Goal: Information Seeking & Learning: Learn about a topic

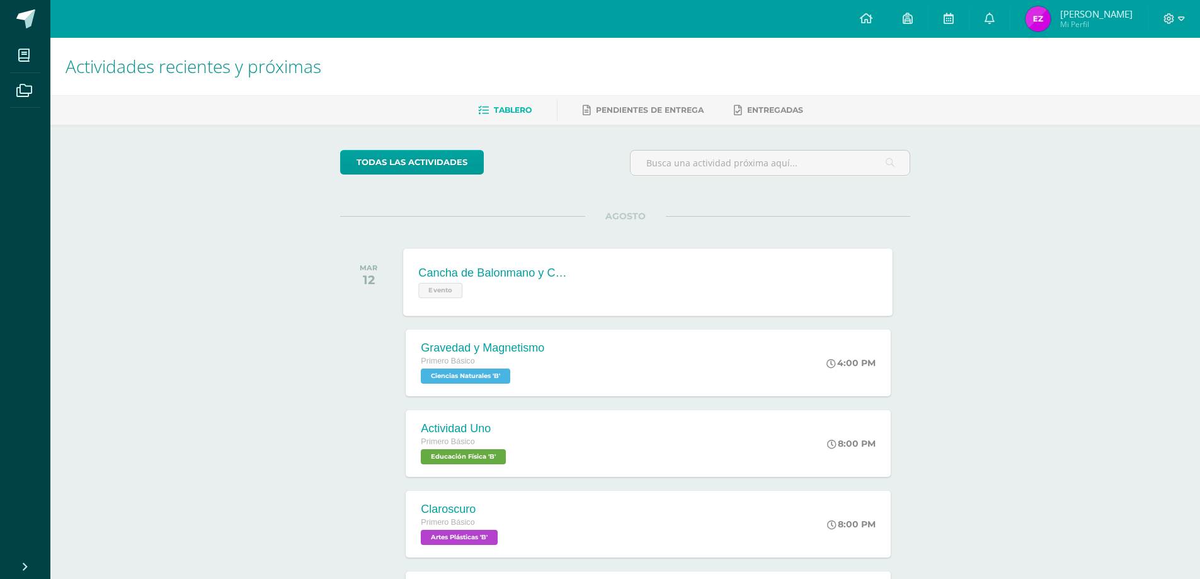
click at [549, 287] on div "Evento" at bounding box center [495, 289] width 152 height 18
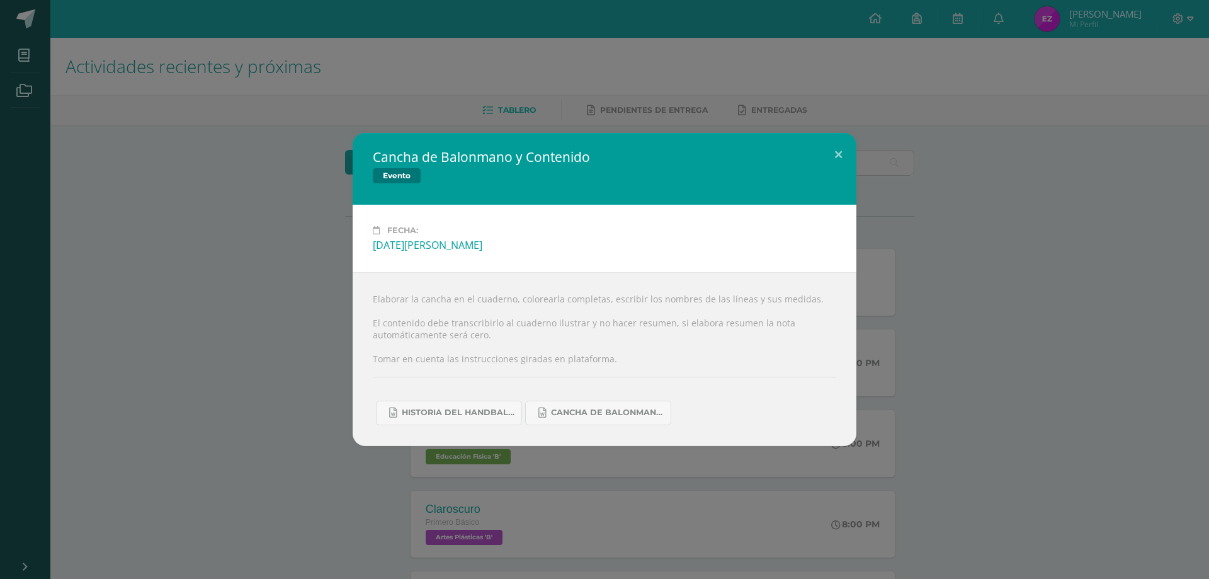
click at [256, 198] on div "Cancha de Balonmano y Contenido Evento Fecha: Martes 12 de Agosto Elaborar la c…" at bounding box center [604, 289] width 1199 height 312
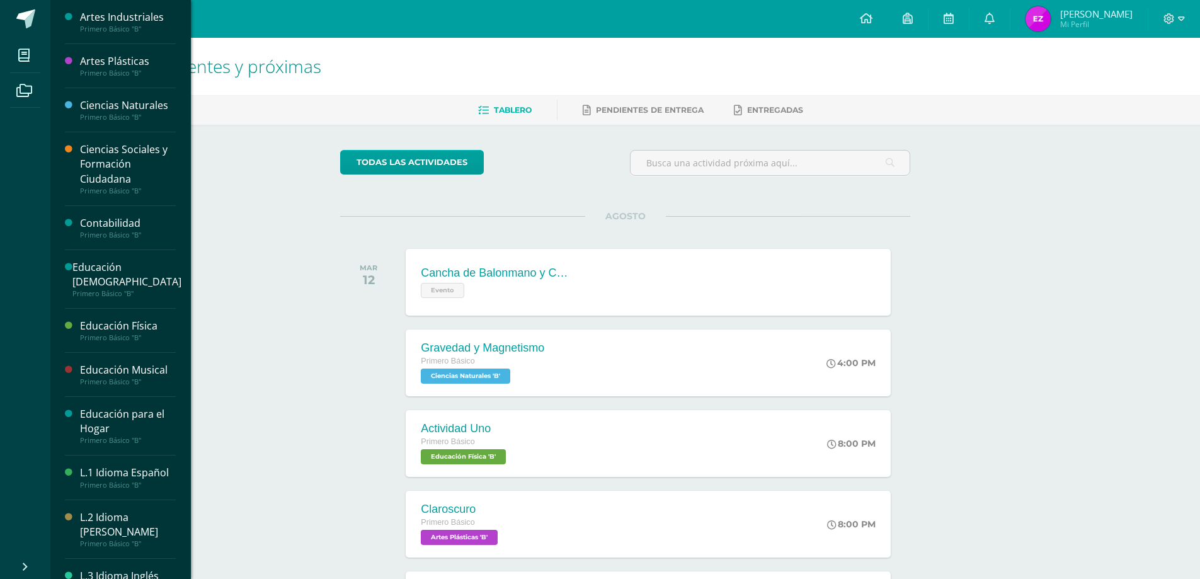
click at [160, 326] on div "Educación Física" at bounding box center [128, 326] width 96 height 14
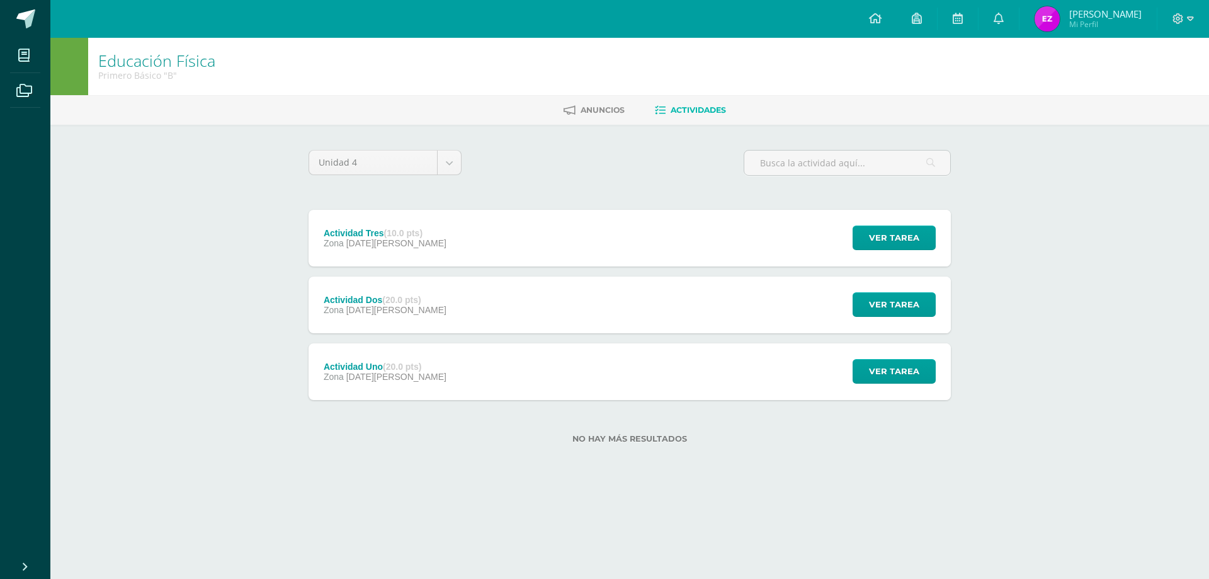
click at [425, 314] on div "Actividad Dos (20.0 pts) Zona [DATE][PERSON_NAME]" at bounding box center [385, 304] width 153 height 57
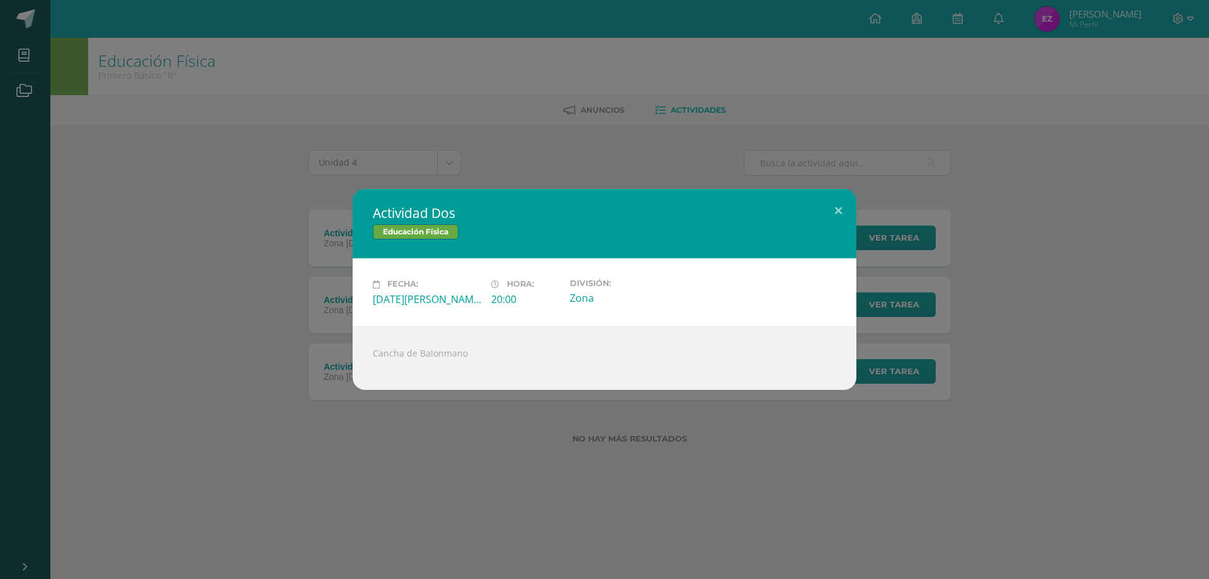
click at [210, 281] on div "Actividad Dos Educación Física Fecha: [DATE][PERSON_NAME] Hora: 20:00 División:…" at bounding box center [604, 289] width 1199 height 200
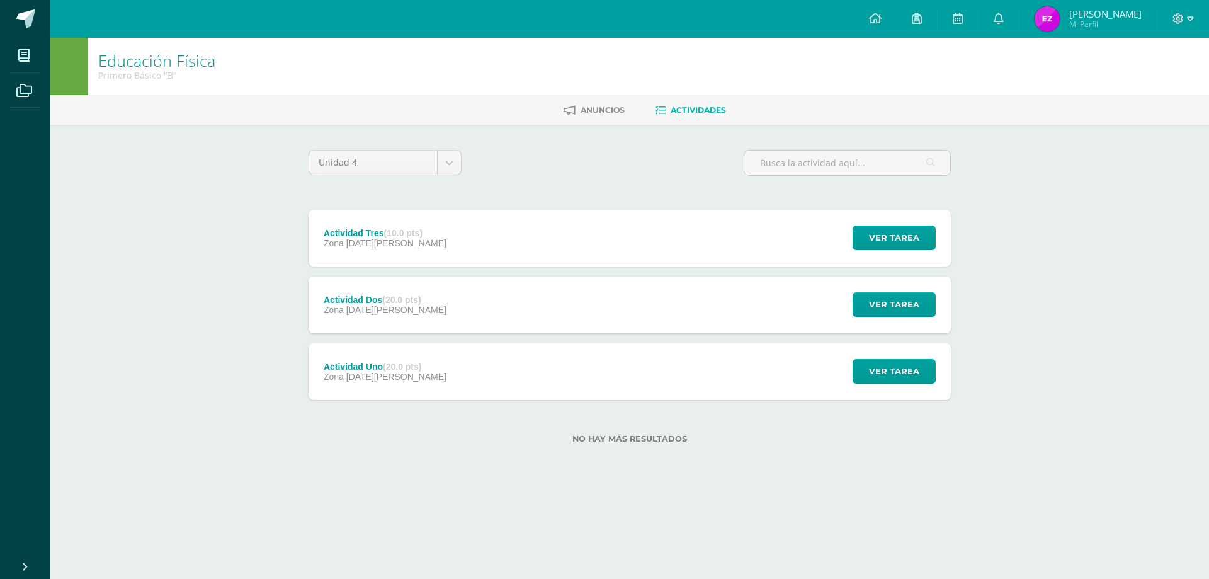
click at [387, 374] on span "[DATE][PERSON_NAME]" at bounding box center [396, 377] width 100 height 10
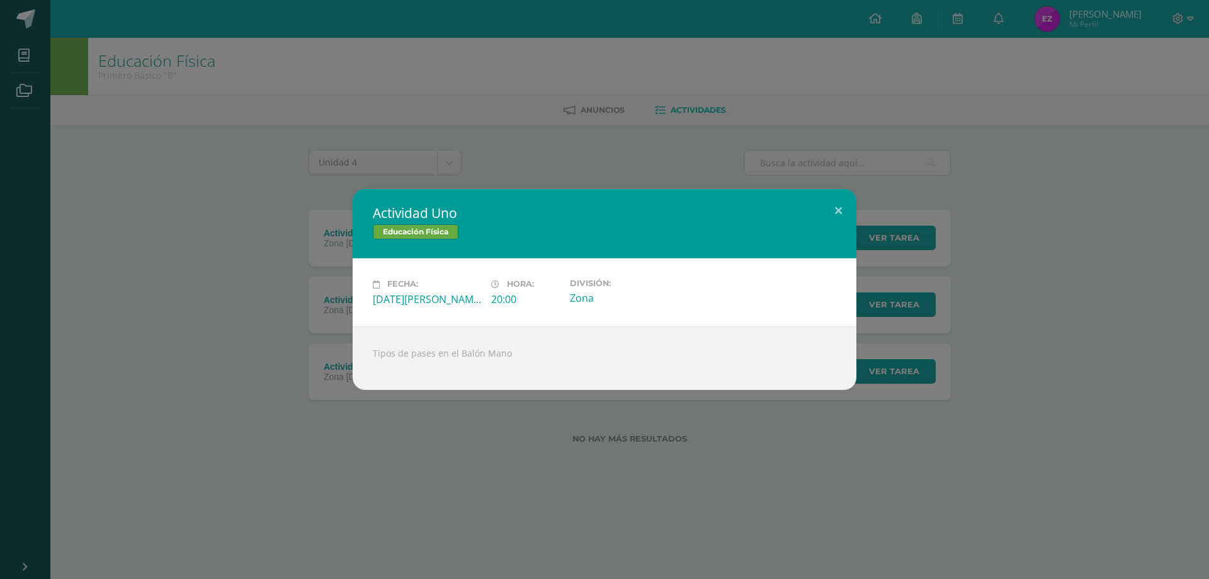
drag, startPoint x: 304, startPoint y: 333, endPoint x: 294, endPoint y: 325, distance: 12.5
click at [302, 333] on div "Actividad Uno Educación Física Fecha: [DATE][PERSON_NAME] Hora: 20:00 División:…" at bounding box center [604, 289] width 1199 height 200
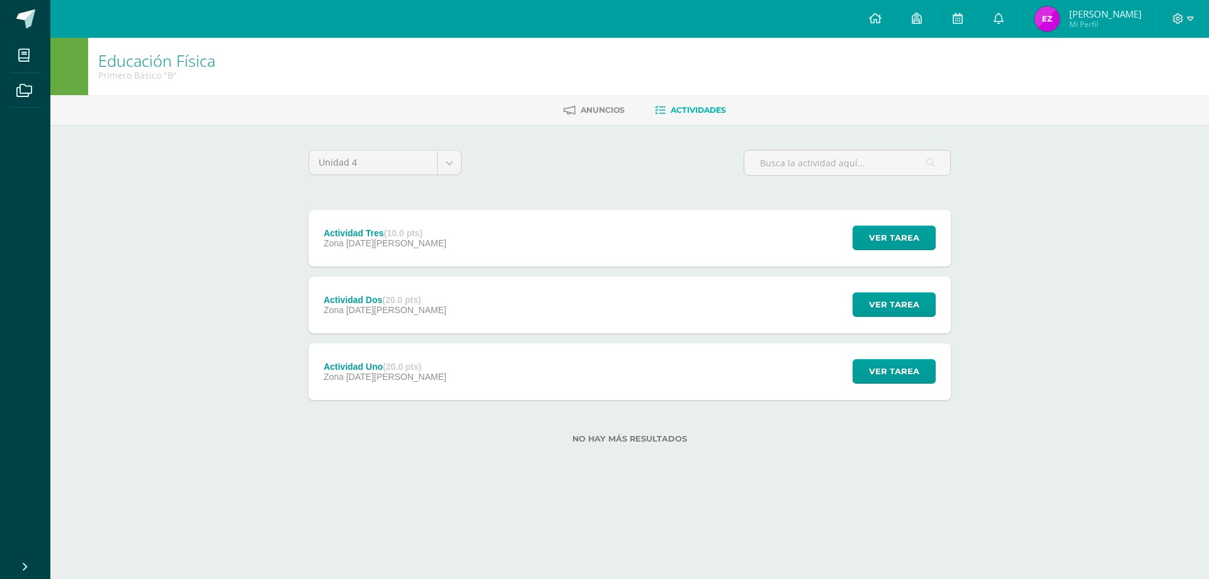
click at [311, 311] on div "Actividad Dos (20.0 pts) Zona [DATE][PERSON_NAME]" at bounding box center [385, 304] width 153 height 57
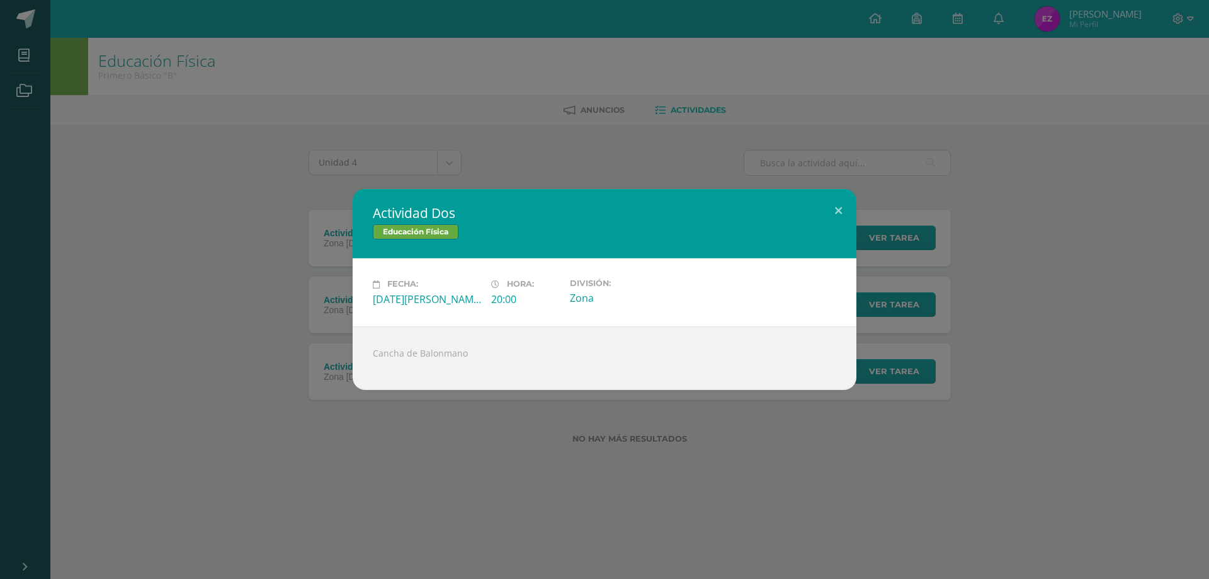
click at [311, 311] on div "Actividad Dos Educación Física Fecha: [DATE][PERSON_NAME] Hora: 20:00 División:…" at bounding box center [604, 289] width 1199 height 200
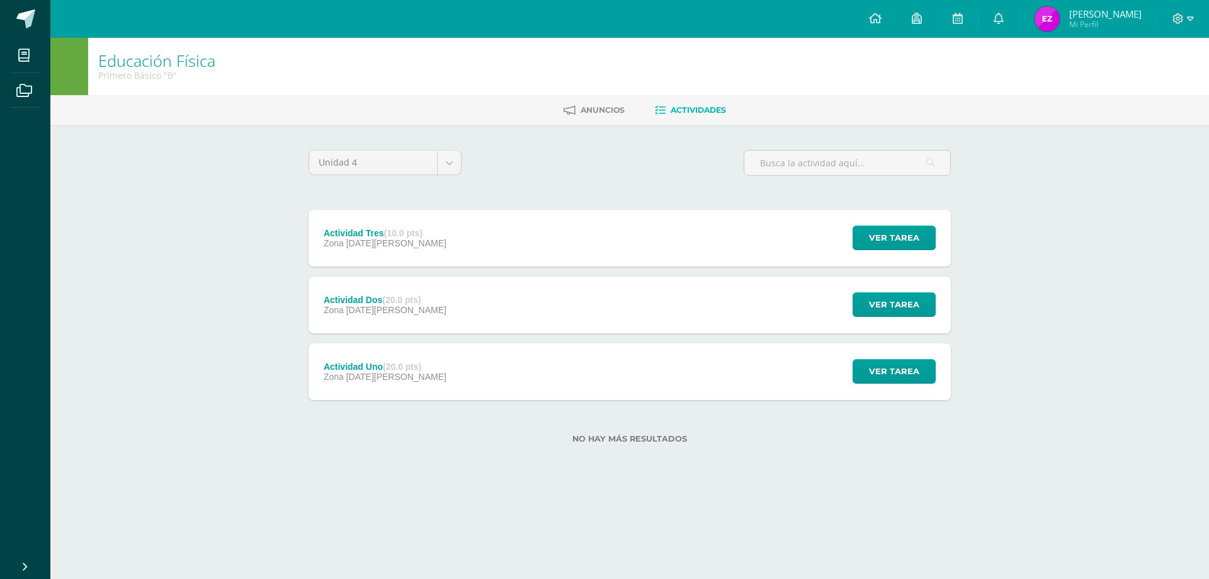
click at [424, 372] on div "Actividad Uno (20.0 pts) Zona [DATE][PERSON_NAME]" at bounding box center [385, 371] width 153 height 57
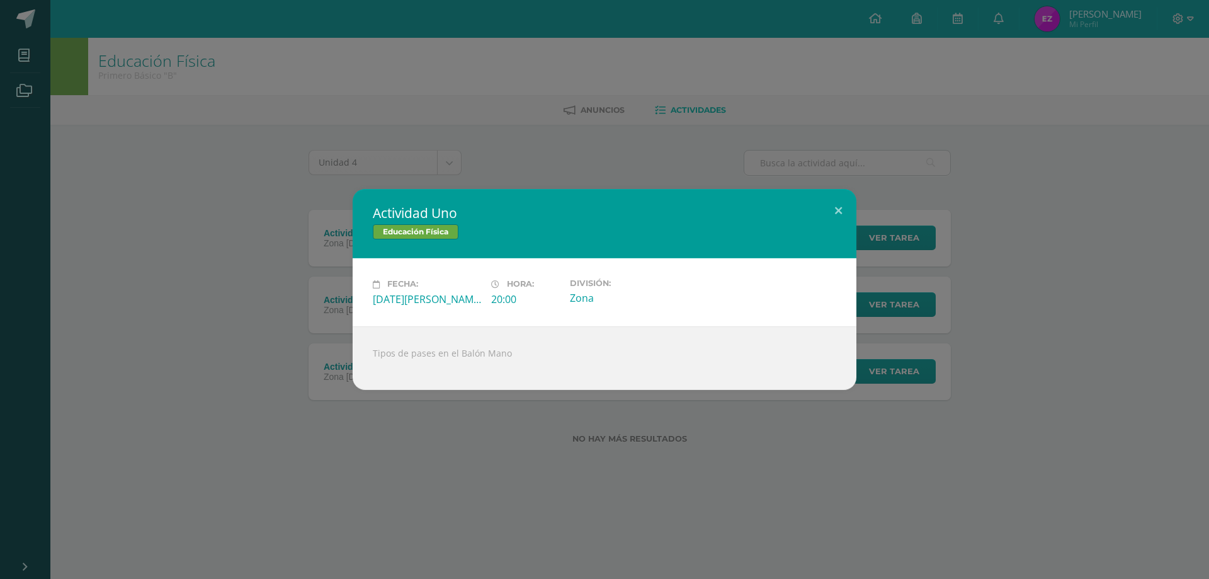
click at [330, 326] on div "Actividad Uno Educación Física Fecha: [DATE][PERSON_NAME] Hora: 20:00 División:…" at bounding box center [604, 289] width 1199 height 200
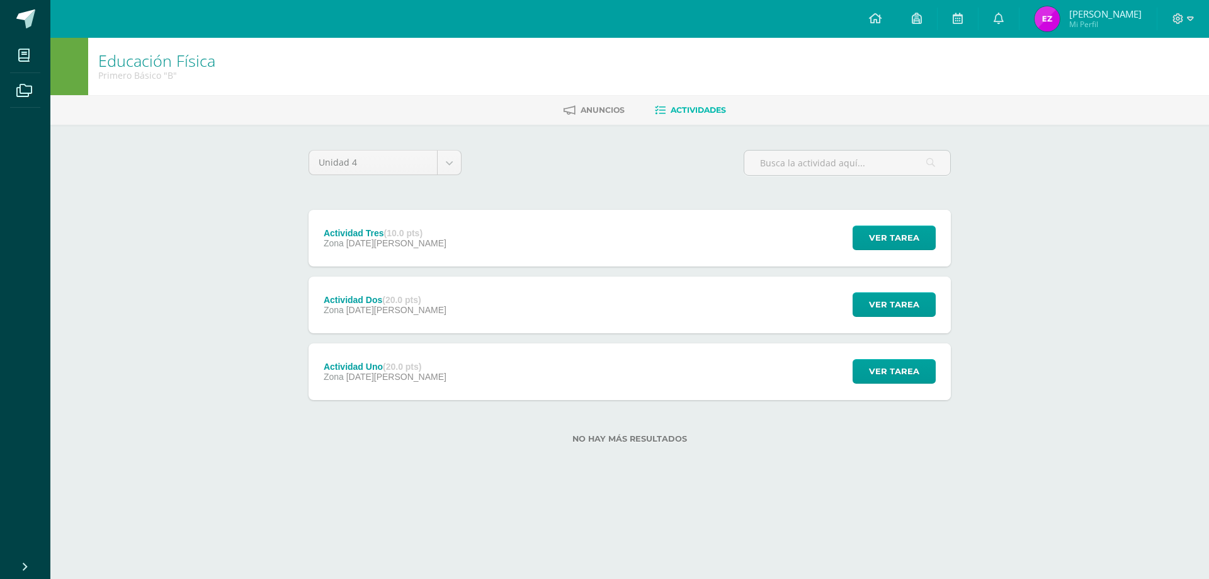
click at [356, 229] on div "Actividad Tres (10.0 pts)" at bounding box center [385, 233] width 123 height 10
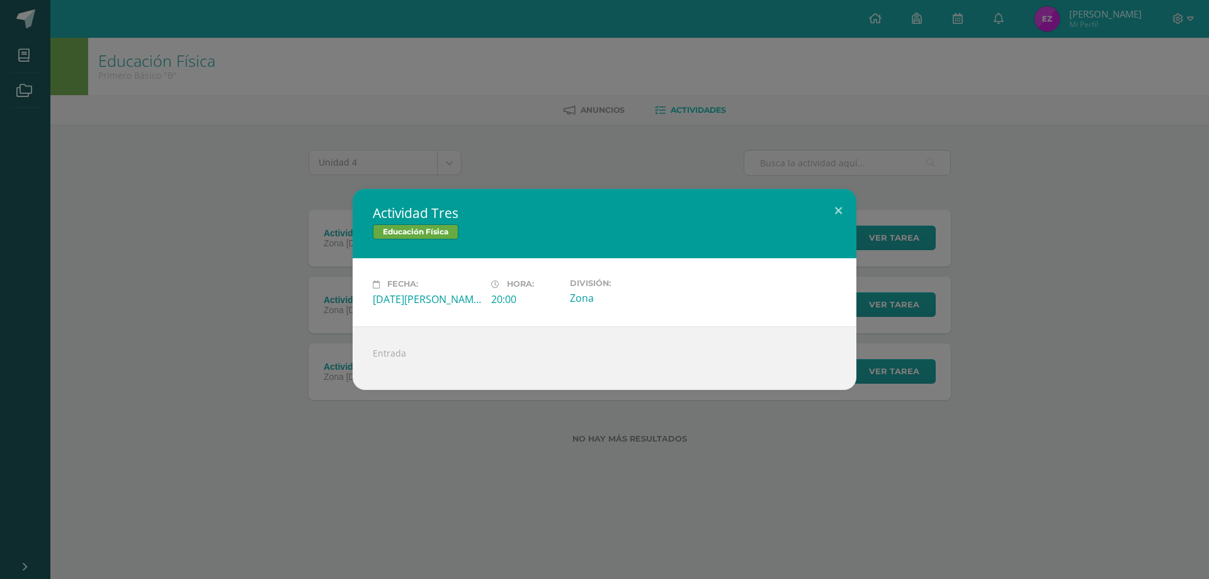
click at [324, 231] on div "Actividad Tres Educación Física Fecha: [DATE][PERSON_NAME] Hora: 20:00 División…" at bounding box center [604, 289] width 1199 height 200
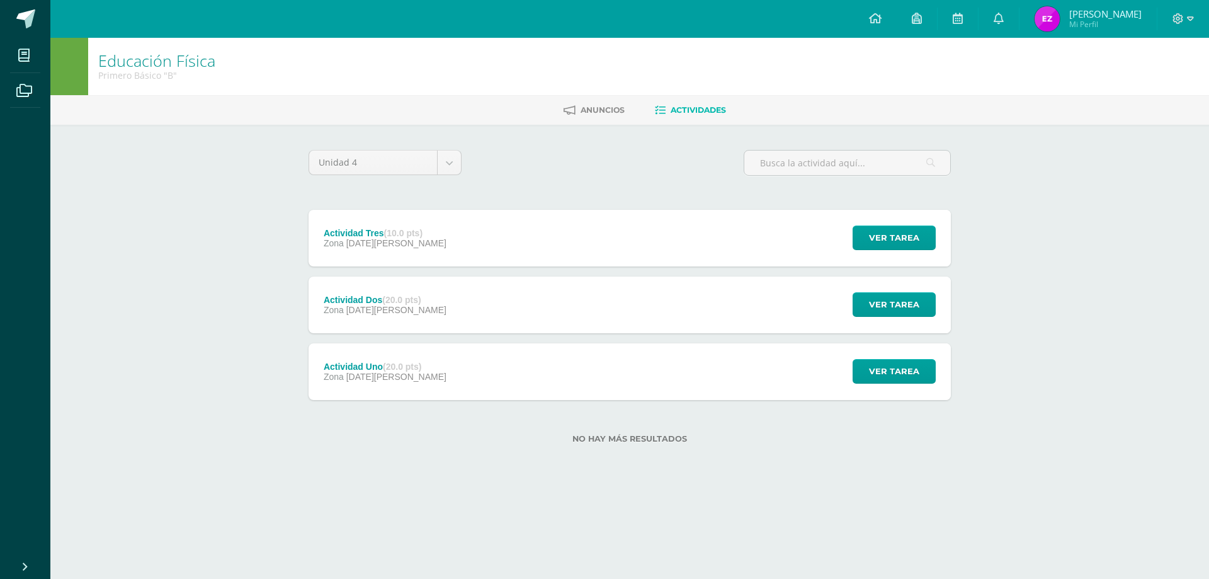
click at [411, 360] on div "Actividad Uno (20.0 pts) Zona [DATE][PERSON_NAME]" at bounding box center [385, 371] width 153 height 57
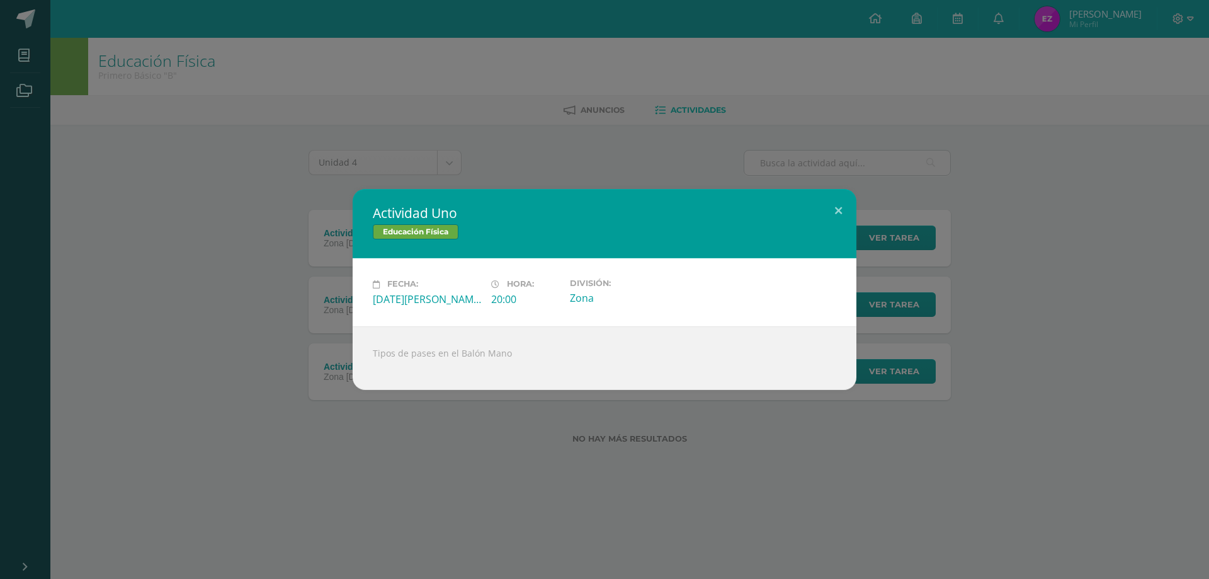
click at [223, 302] on div "Actividad Uno Educación Física Fecha: [DATE][PERSON_NAME] Hora: 20:00 División:…" at bounding box center [604, 289] width 1199 height 200
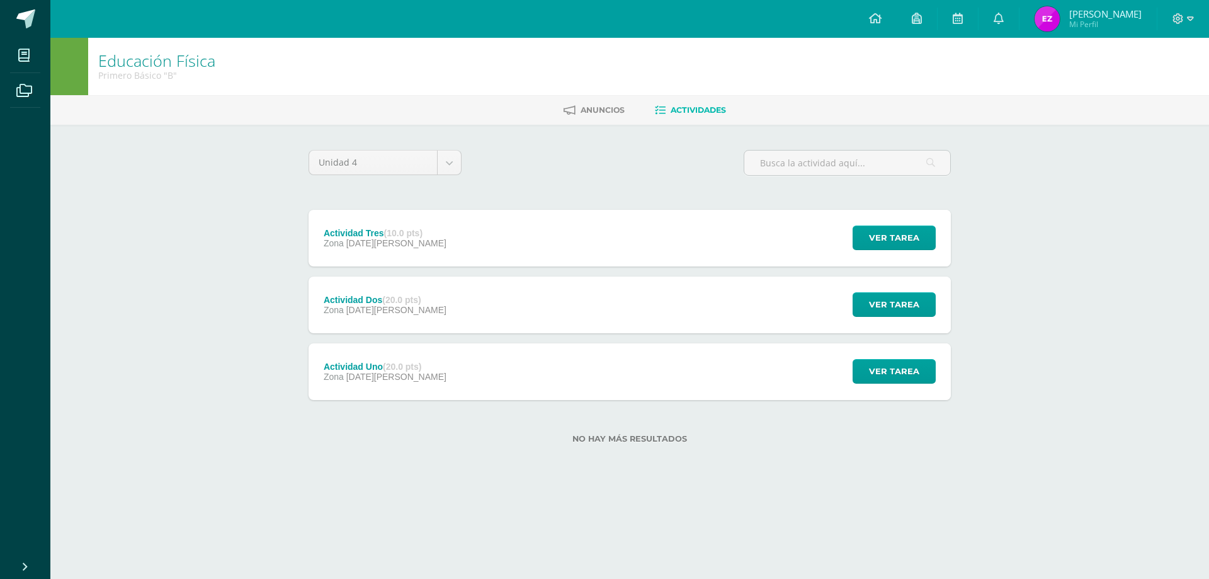
click at [374, 319] on div "Actividad Dos (20.0 pts) Zona [DATE][PERSON_NAME]" at bounding box center [385, 304] width 153 height 57
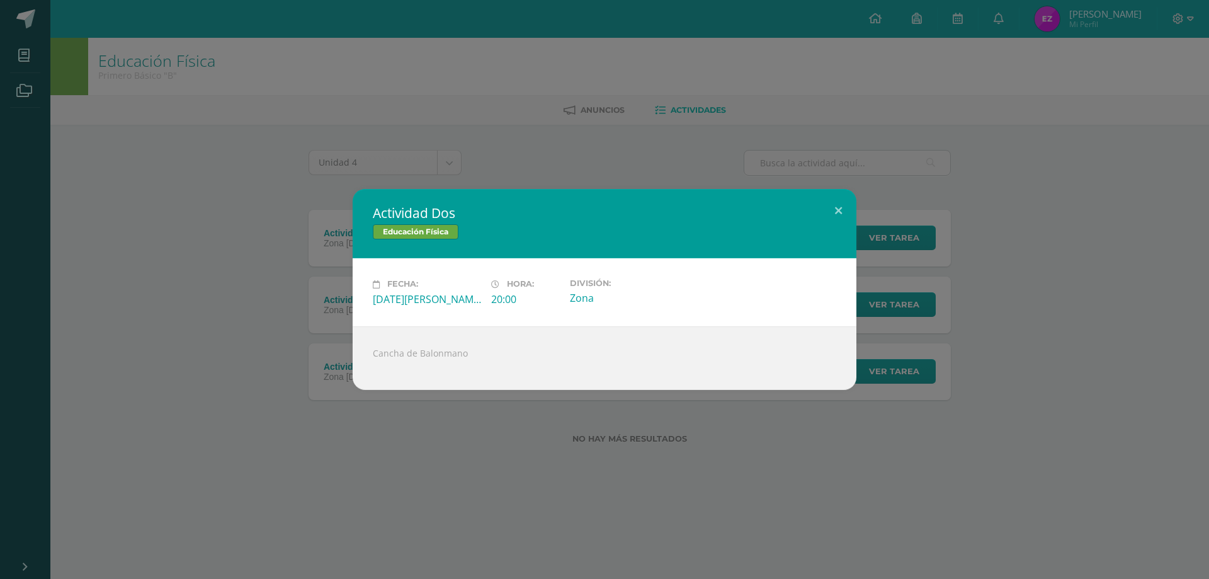
click at [279, 302] on div "Actividad Dos Educación Física Fecha: [DATE][PERSON_NAME] Hora: 20:00 División:…" at bounding box center [604, 289] width 1199 height 200
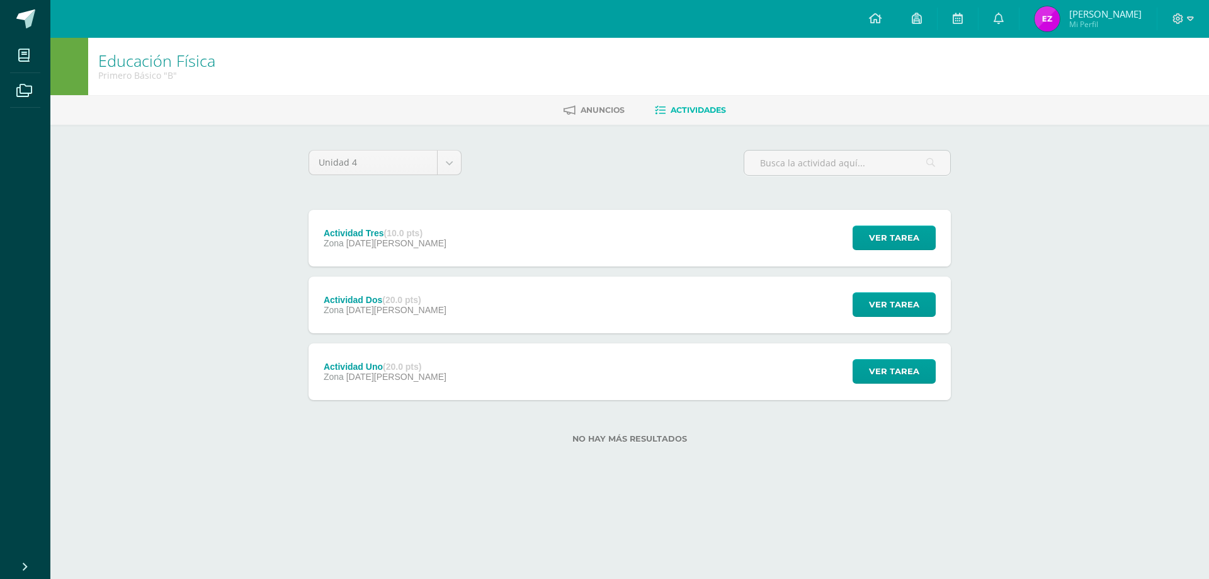
click at [373, 252] on div "Actividad Tres (10.0 pts) Zona [DATE][PERSON_NAME]" at bounding box center [385, 238] width 153 height 57
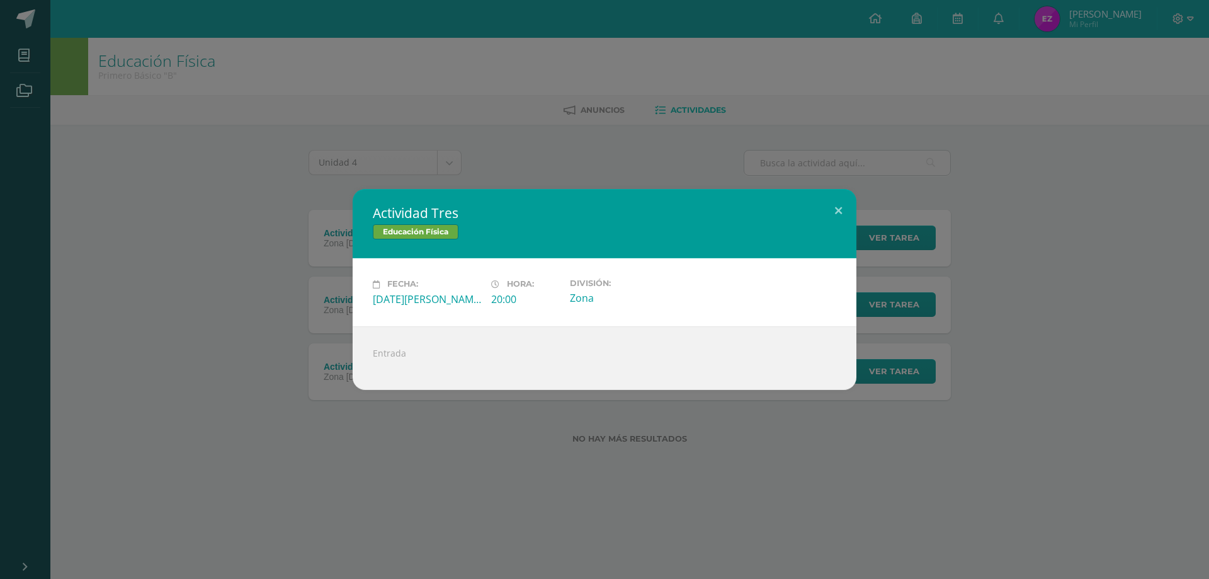
click at [195, 248] on div "Actividad Tres Educación Física Fecha: [DATE][PERSON_NAME] Hora: 20:00 División…" at bounding box center [604, 289] width 1199 height 200
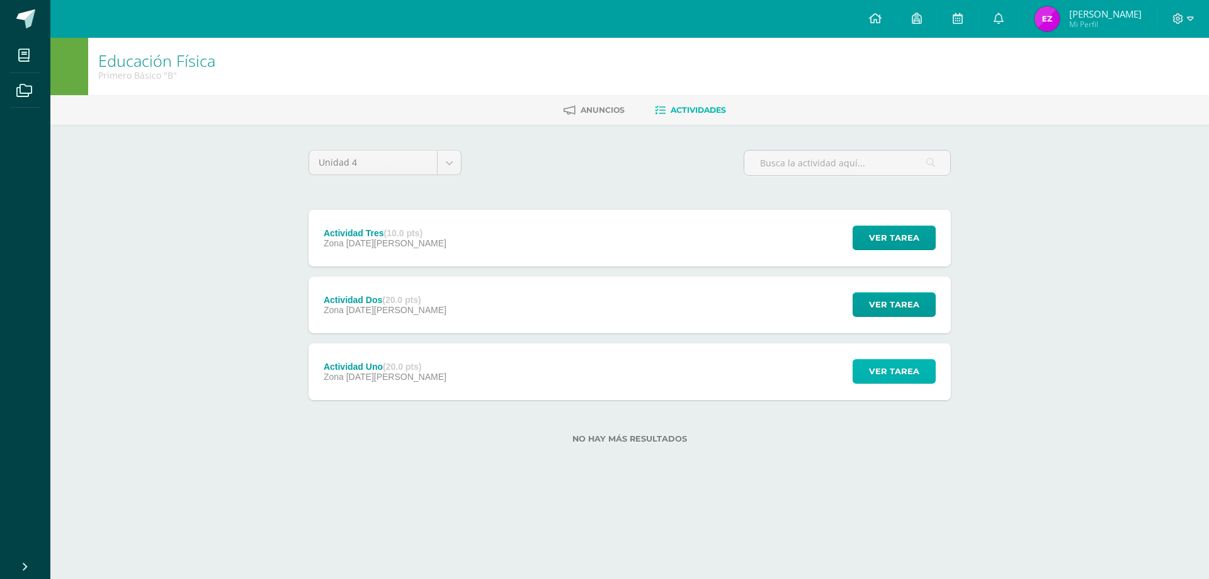
click at [899, 373] on span "Ver tarea" at bounding box center [894, 371] width 50 height 23
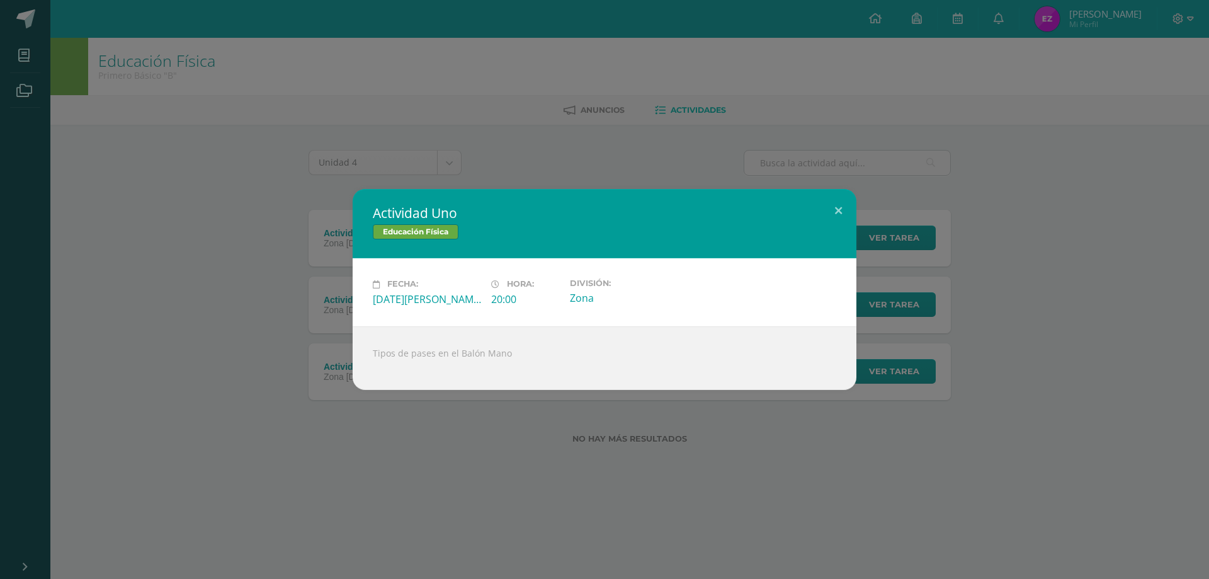
click at [435, 479] on div "Actividad Uno Educación Física Fecha: [DATE][PERSON_NAME] Hora: 20:00 División:…" at bounding box center [604, 289] width 1209 height 579
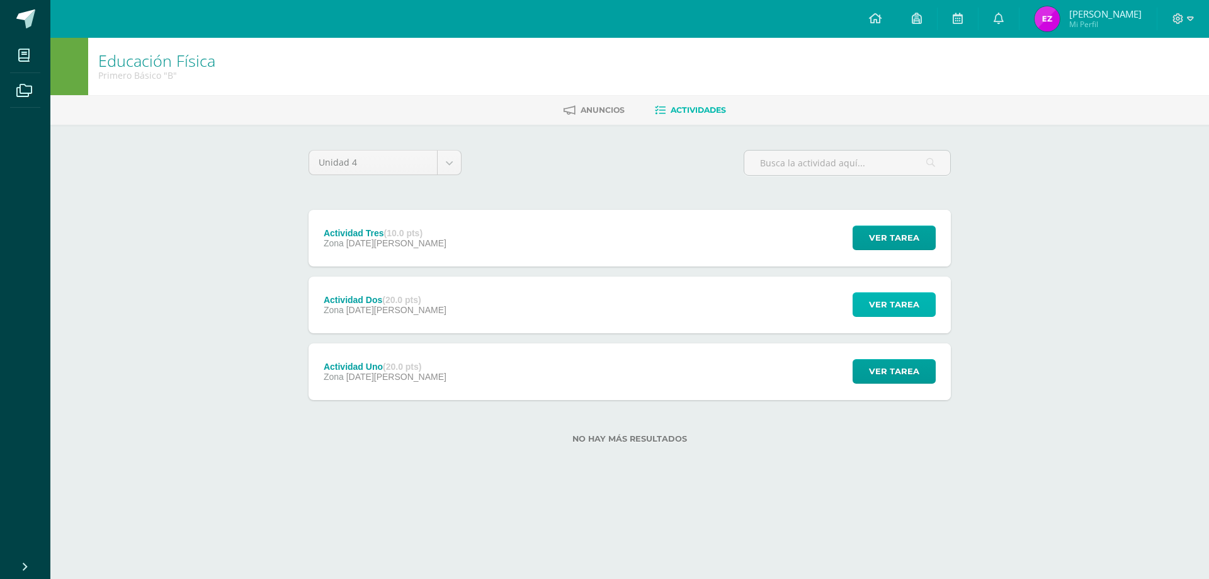
click at [904, 307] on span "Ver tarea" at bounding box center [894, 304] width 50 height 23
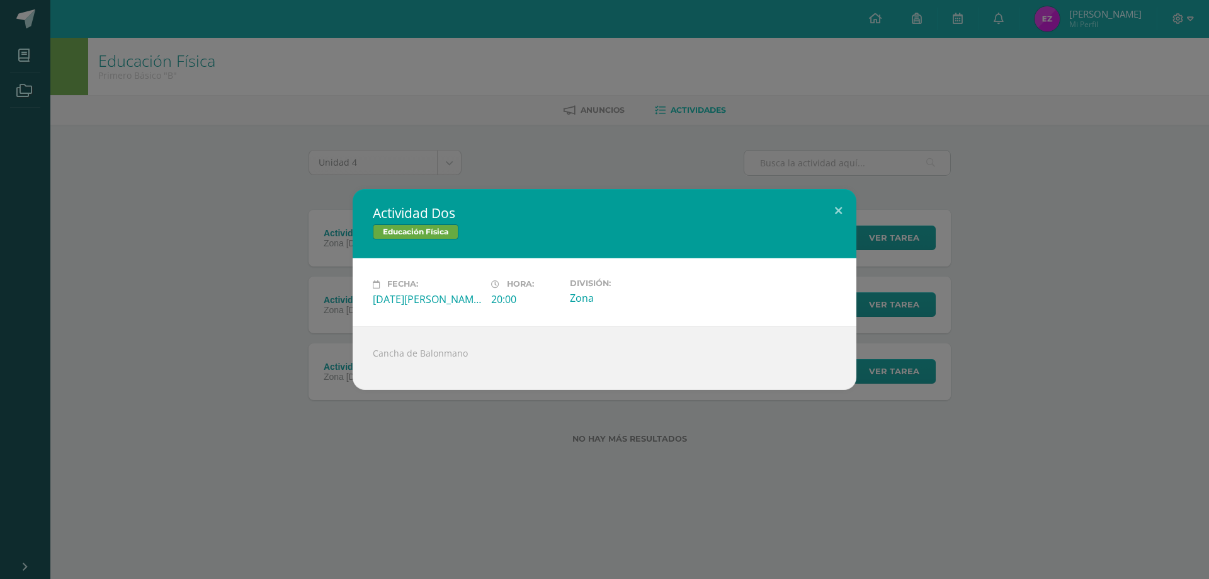
click at [432, 456] on div "Actividad Dos Educación Física Fecha: [DATE][PERSON_NAME] Hora: 20:00 División:…" at bounding box center [604, 289] width 1209 height 579
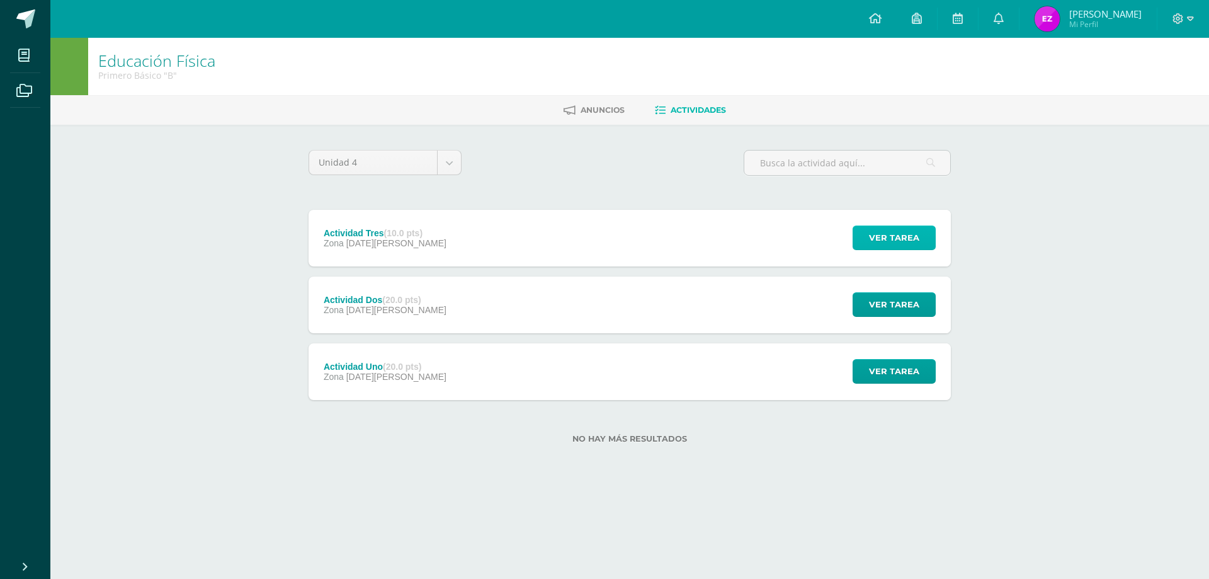
click at [912, 231] on span "Ver tarea" at bounding box center [894, 237] width 50 height 23
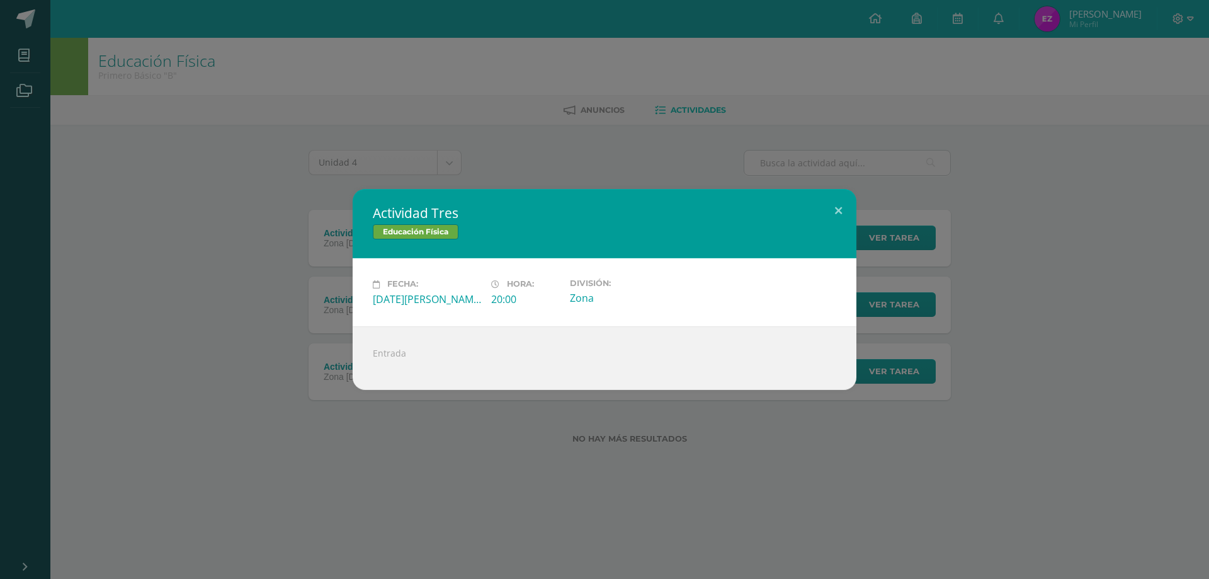
drag, startPoint x: 363, startPoint y: 545, endPoint x: 376, endPoint y: 527, distance: 21.7
click at [364, 543] on div "Actividad Tres Educación Física Fecha: [DATE][PERSON_NAME] Hora: 20:00 División…" at bounding box center [604, 289] width 1209 height 579
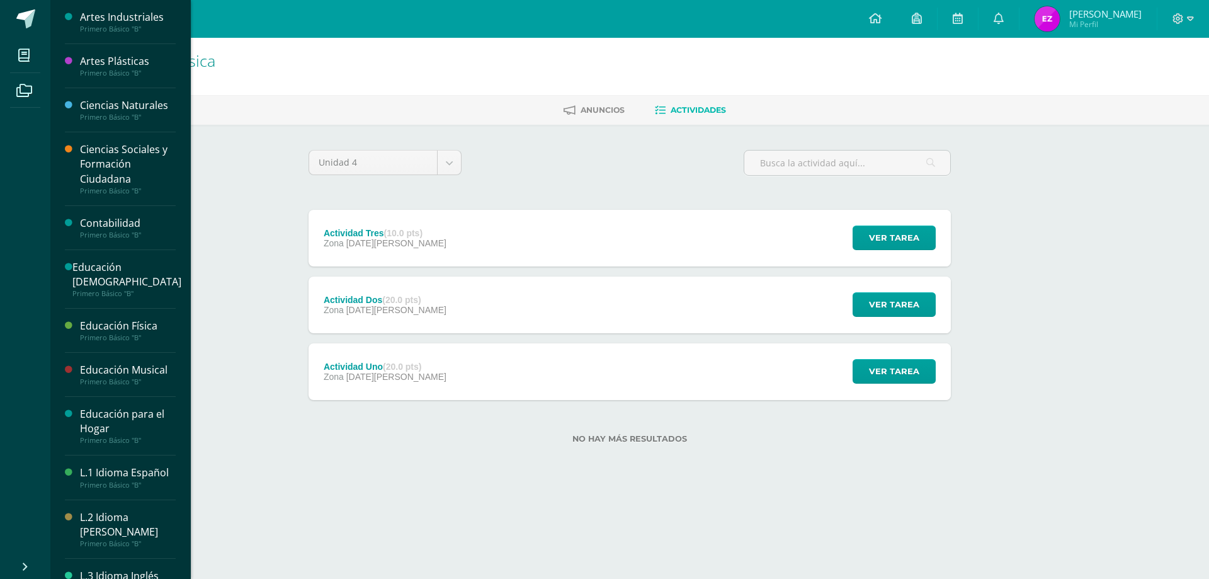
click at [115, 330] on div "Educación Física" at bounding box center [128, 326] width 96 height 14
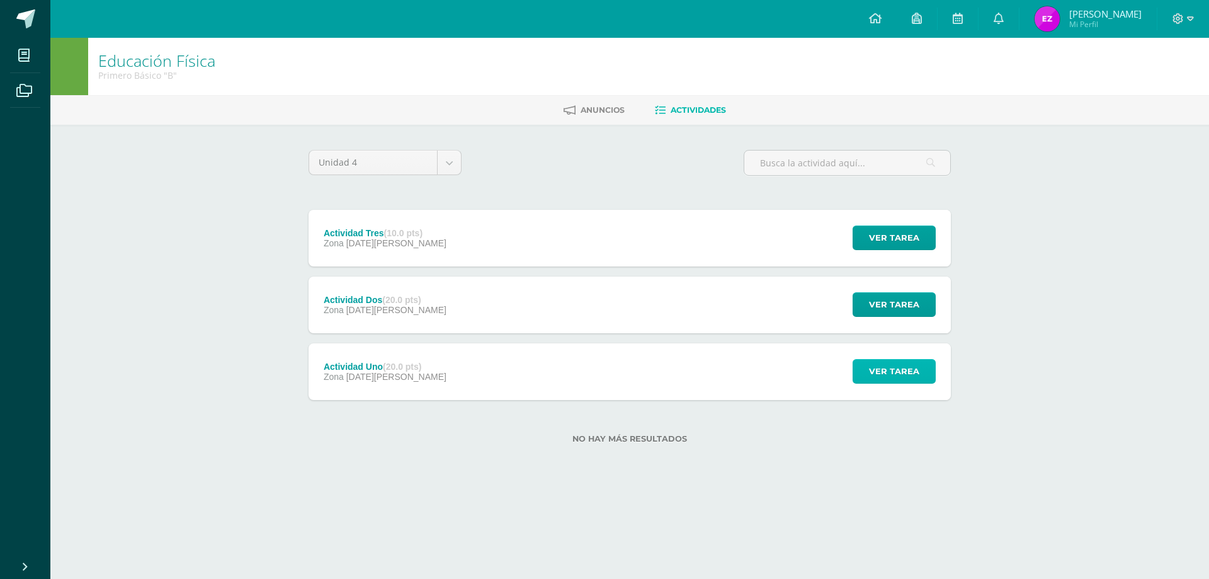
click at [897, 377] on span "Ver tarea" at bounding box center [894, 371] width 50 height 23
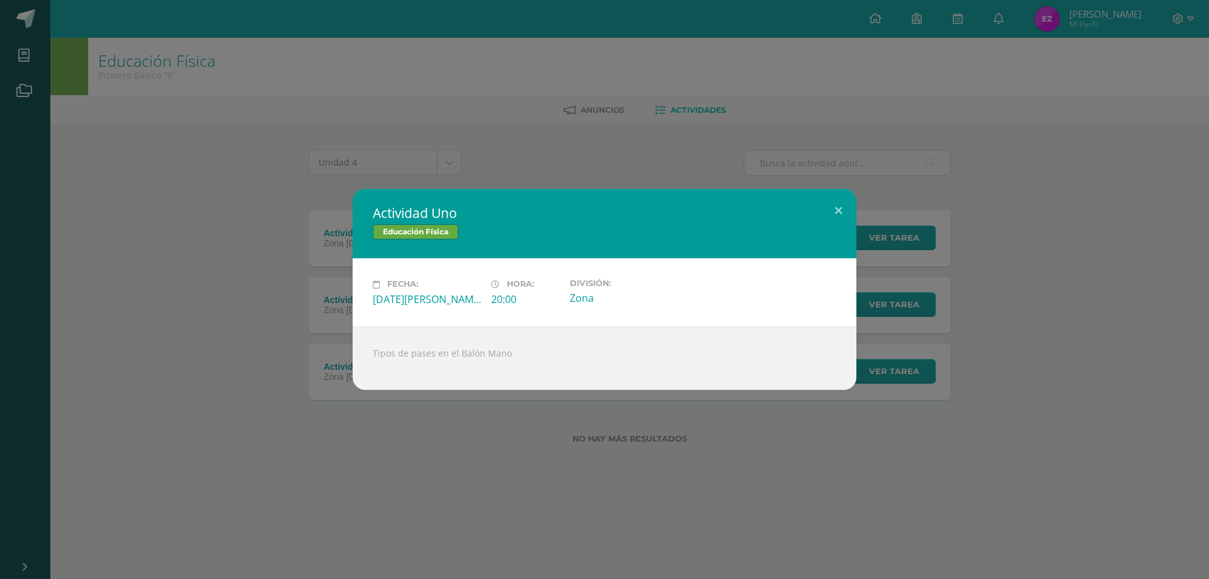
click at [1130, 432] on div "Actividad Uno Educación Física Fecha: Martes 12 de Agosto Hora: 20:00 División:…" at bounding box center [604, 289] width 1209 height 579
